Goal: Information Seeking & Learning: Learn about a topic

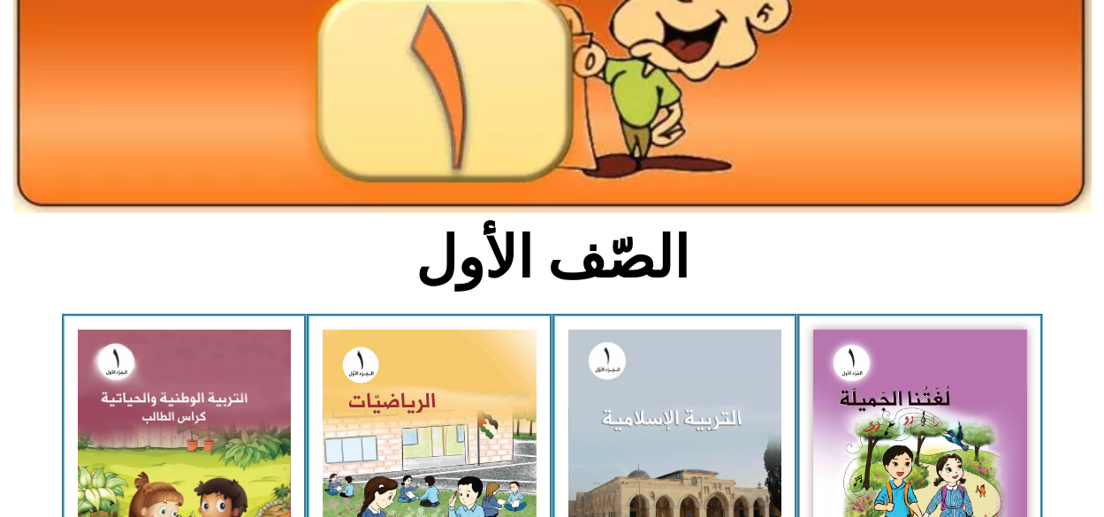
scroll to position [240, 0]
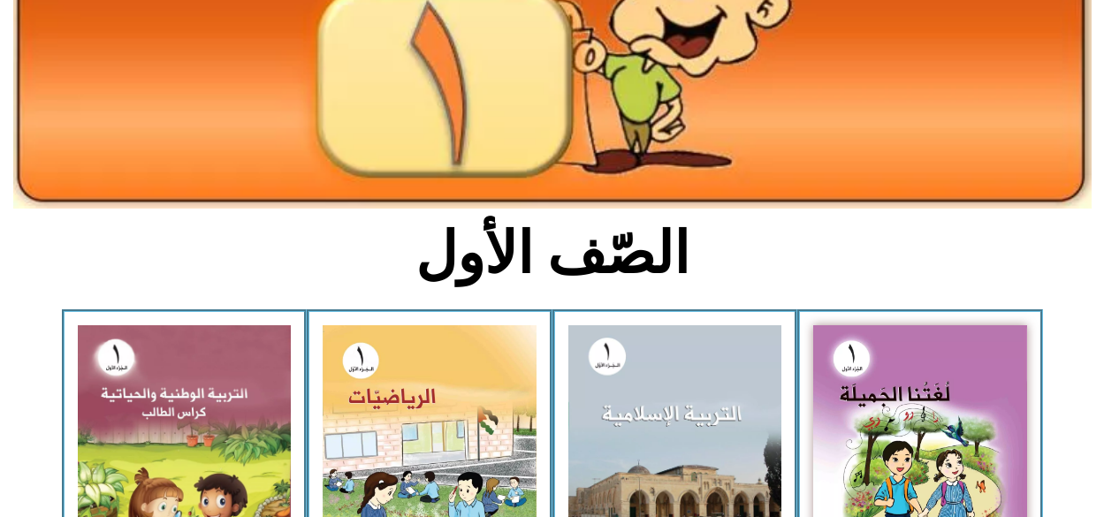
click at [1103, 214] on div at bounding box center [552, 68] width 1104 height 297
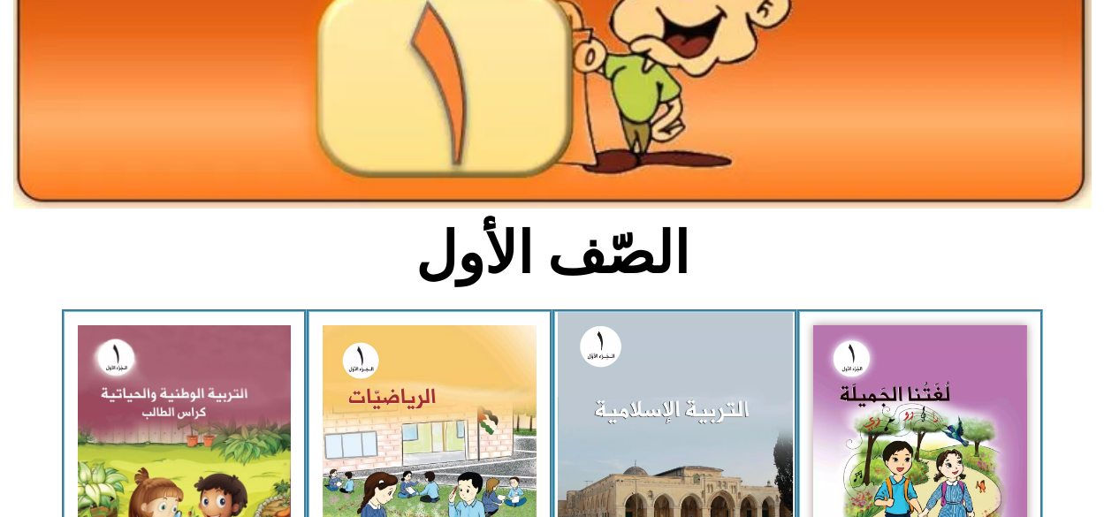
click at [716, 381] on img at bounding box center [674, 455] width 235 height 287
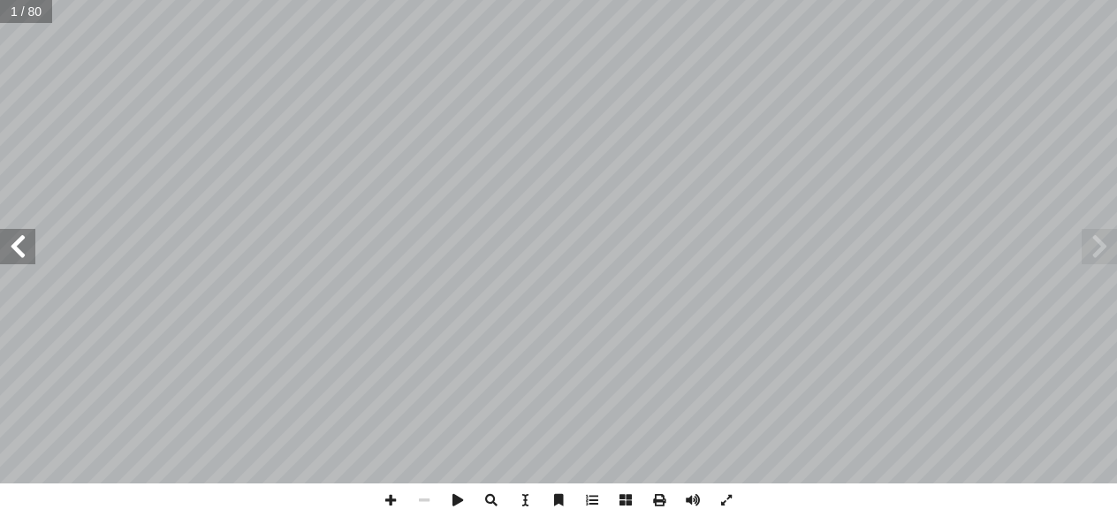
click at [19, 238] on span at bounding box center [17, 246] width 35 height 35
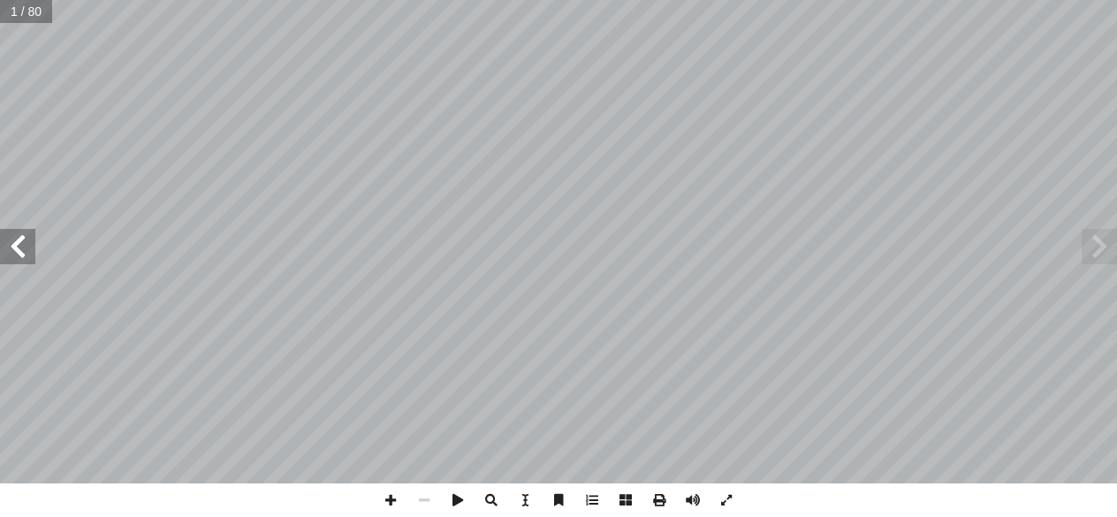
click at [19, 238] on span at bounding box center [17, 246] width 35 height 35
click at [1095, 241] on span at bounding box center [1099, 246] width 35 height 35
click at [387, 501] on span at bounding box center [391, 500] width 34 height 34
click at [106, 63] on div "٢ ٣ نا؟ ُ ق ِ خال ْ ن َ م ي ّ ب َ عالى ر َ ت ُ ه ّ لل � ولى أ ل� � ُ ة َ د ْ ح …" at bounding box center [558, 258] width 1117 height 517
click at [17, 243] on span at bounding box center [17, 246] width 35 height 35
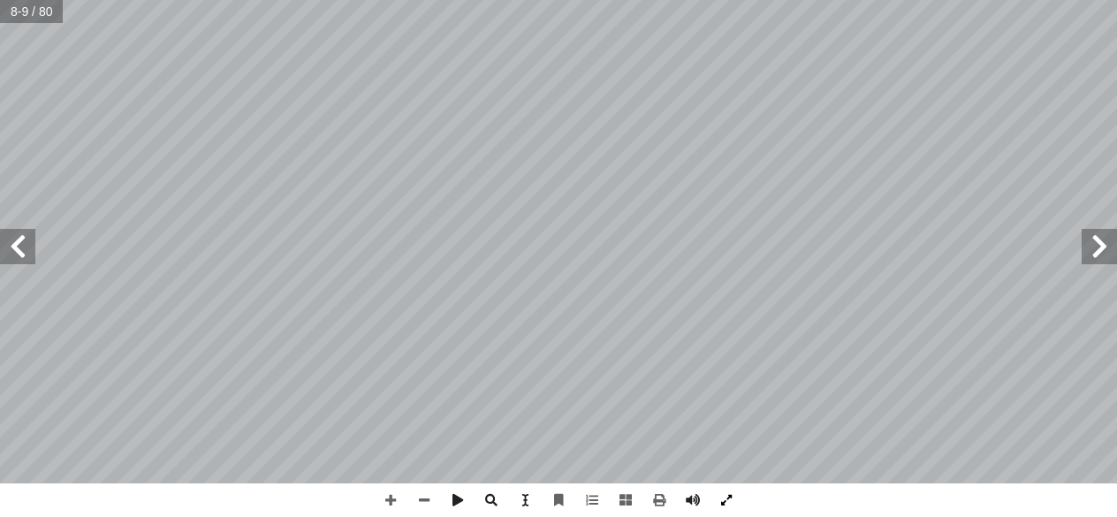
click at [728, 501] on span at bounding box center [727, 500] width 34 height 34
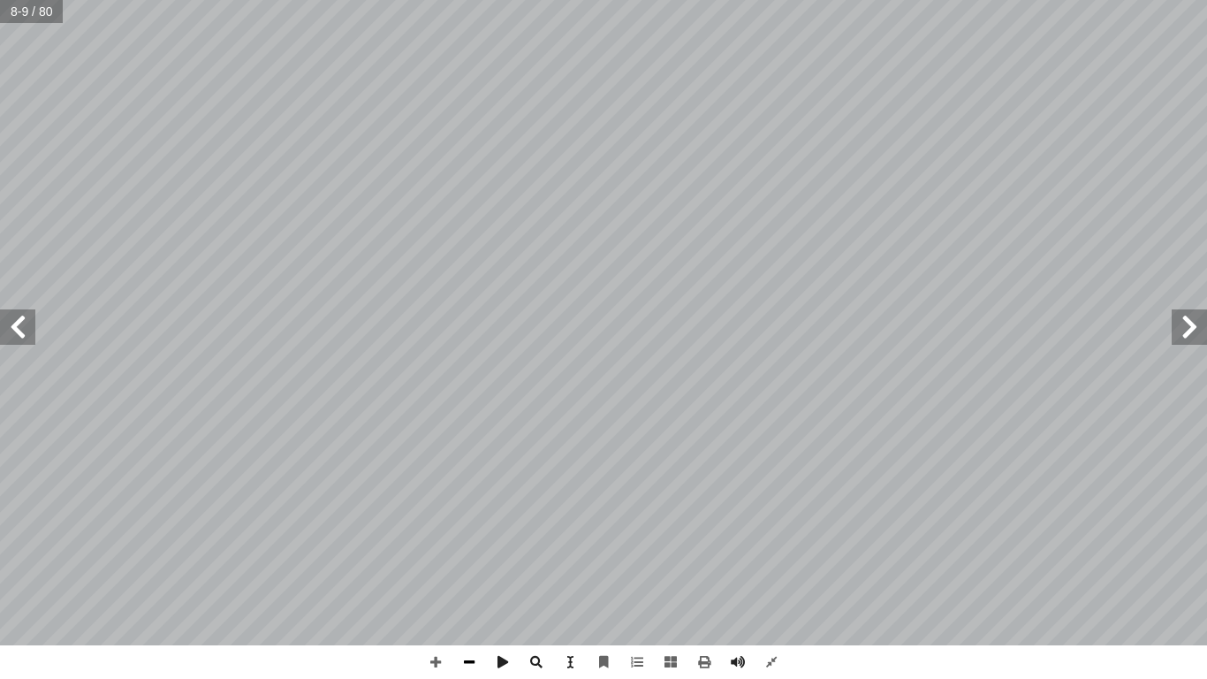
click at [475, 516] on span at bounding box center [469, 662] width 34 height 34
